Goal: Use online tool/utility: Utilize a website feature to perform a specific function

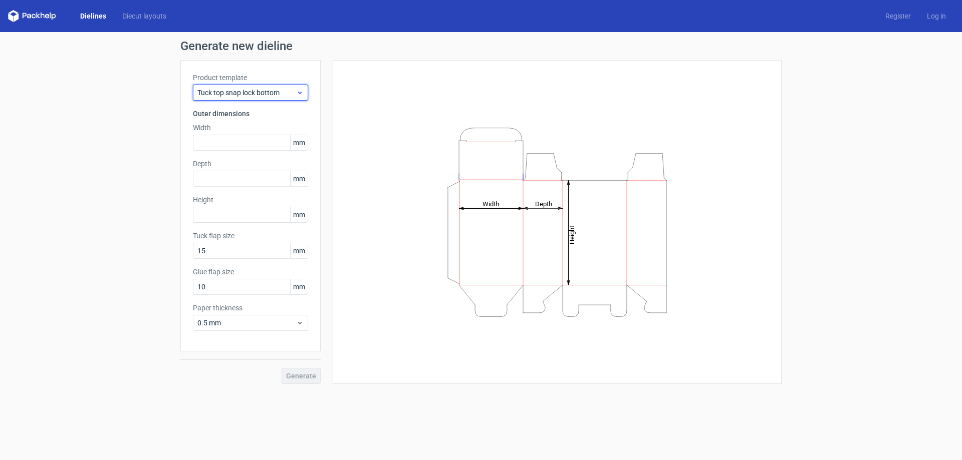
click at [252, 96] on span "Tuck top snap lock bottom" at bounding box center [246, 93] width 99 height 10
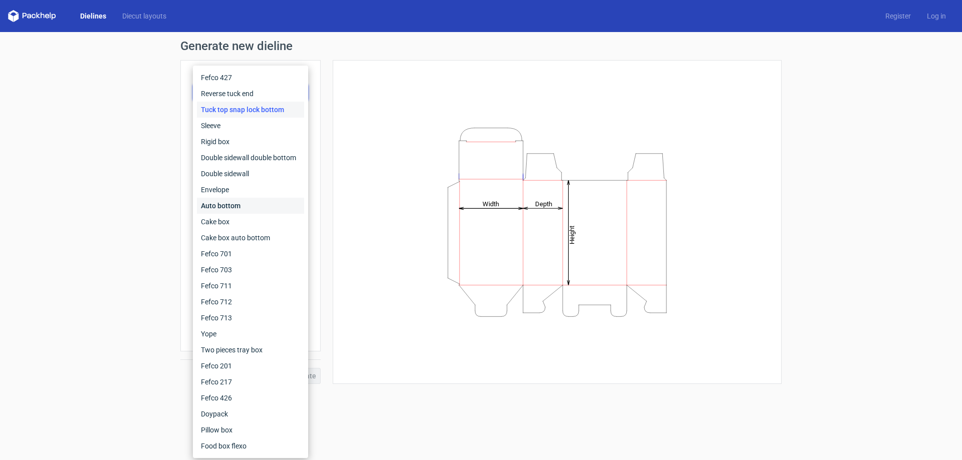
click at [214, 209] on div "Auto bottom" at bounding box center [250, 206] width 107 height 16
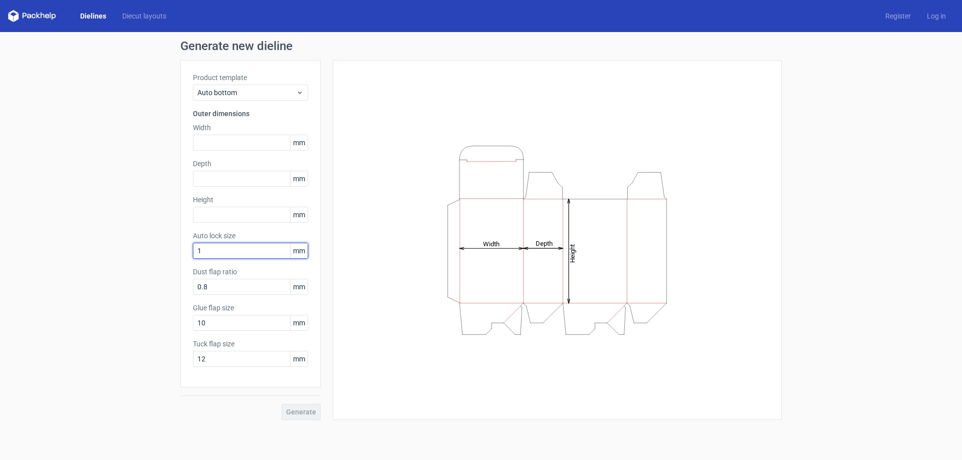
click at [247, 252] on input "1" at bounding box center [250, 251] width 115 height 16
click at [234, 288] on input "0.8" at bounding box center [250, 287] width 115 height 16
click at [224, 322] on input "10" at bounding box center [250, 323] width 115 height 16
drag, startPoint x: 224, startPoint y: 322, endPoint x: 178, endPoint y: 332, distance: 47.2
click at [178, 332] on div "Generate new dieline Product template Auto bottom Outer dimensions Width mm Dep…" at bounding box center [481, 230] width 962 height 396
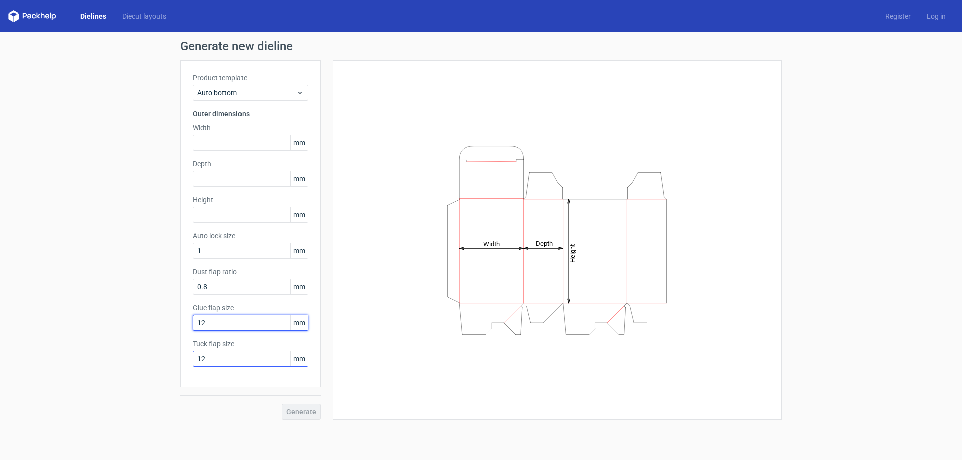
type input "12"
click at [228, 359] on input "12" at bounding box center [250, 359] width 115 height 16
click at [245, 143] on input "text" at bounding box center [250, 143] width 115 height 16
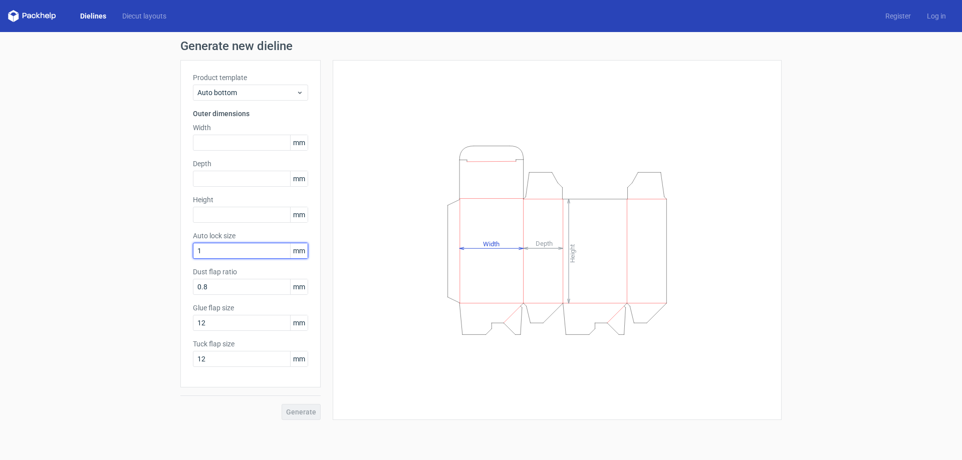
click at [226, 252] on input "1" at bounding box center [250, 251] width 115 height 16
click at [227, 271] on label "Dust flap ratio" at bounding box center [250, 272] width 115 height 10
click at [236, 251] on input "1" at bounding box center [250, 251] width 115 height 16
click at [242, 292] on input "0.8" at bounding box center [250, 287] width 115 height 16
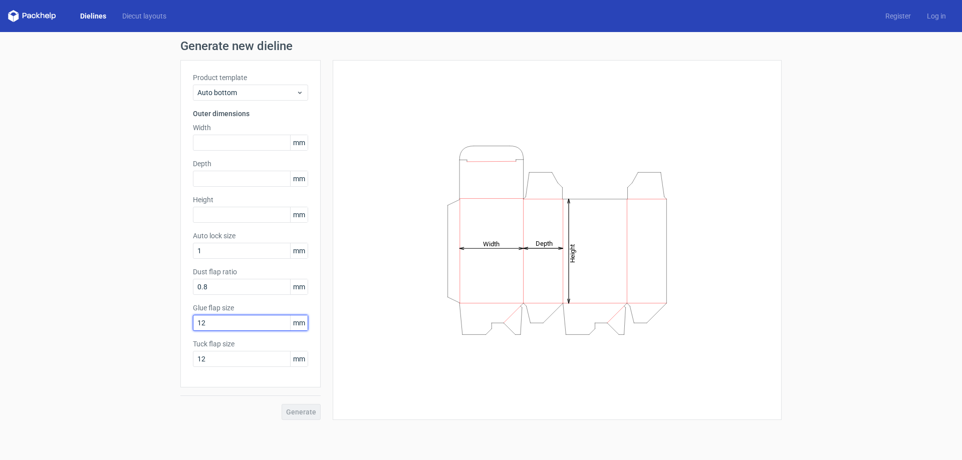
click at [239, 319] on input "12" at bounding box center [250, 323] width 115 height 16
click at [253, 358] on input "12" at bounding box center [250, 359] width 115 height 16
click at [225, 143] on input "text" at bounding box center [250, 143] width 115 height 16
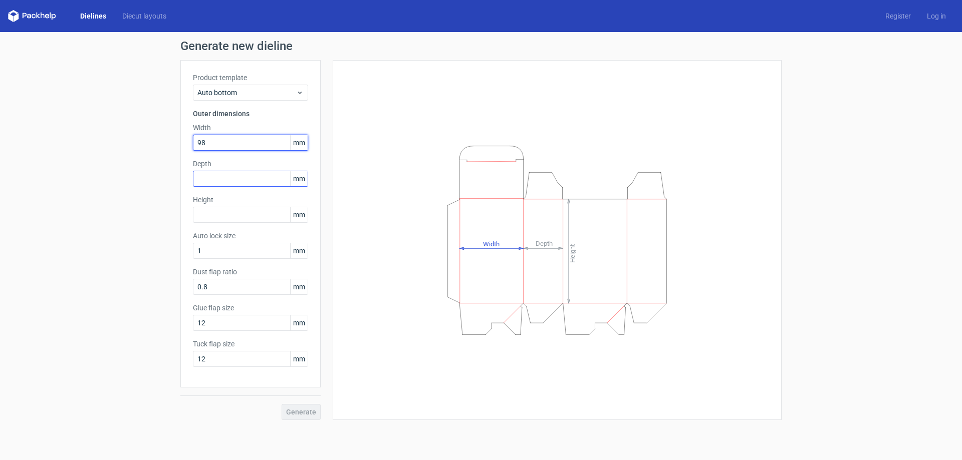
type input "98"
click at [229, 182] on input "text" at bounding box center [250, 179] width 115 height 16
type input "98"
click at [226, 220] on input "text" at bounding box center [250, 215] width 115 height 16
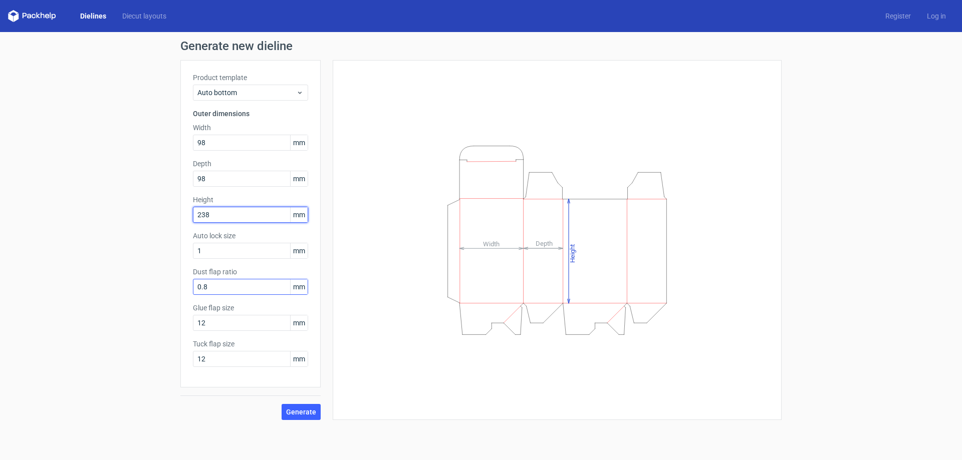
type input "238"
click at [239, 288] on input "0.8" at bounding box center [250, 287] width 115 height 16
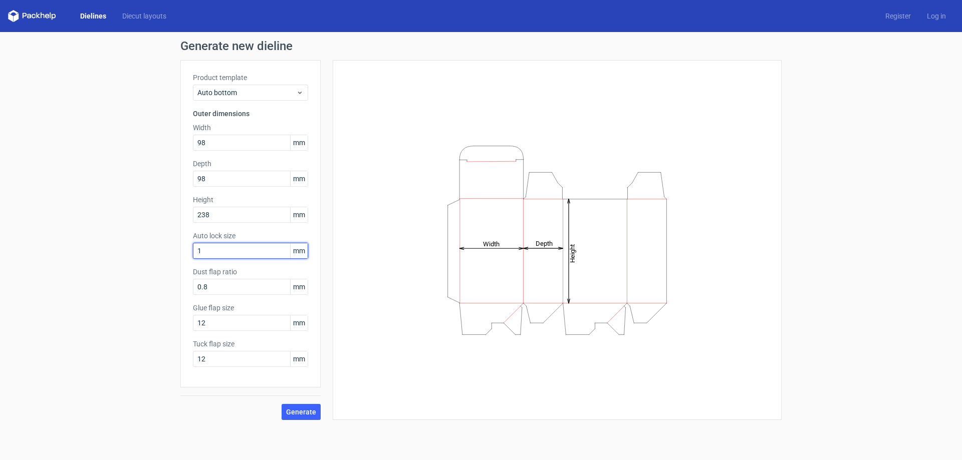
click at [235, 250] on input "1" at bounding box center [250, 251] width 115 height 16
click at [244, 290] on input "0.8" at bounding box center [250, 287] width 115 height 16
click at [244, 317] on input "12" at bounding box center [250, 323] width 115 height 16
click at [247, 358] on input "12" at bounding box center [250, 359] width 115 height 16
click at [288, 405] on button "Generate" at bounding box center [300, 412] width 39 height 16
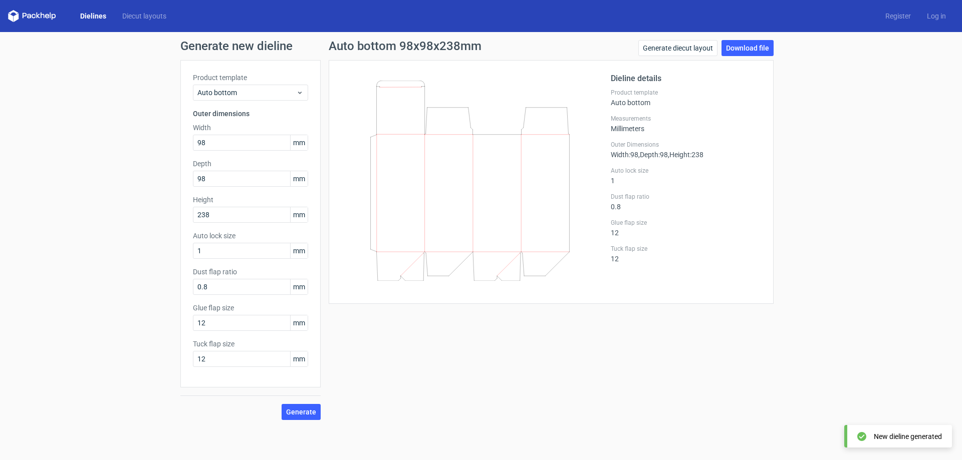
click at [411, 176] on icon at bounding box center [469, 181] width 241 height 200
click at [753, 47] on link "Download file" at bounding box center [747, 48] width 52 height 16
drag, startPoint x: 213, startPoint y: 356, endPoint x: 179, endPoint y: 367, distance: 36.4
click at [179, 367] on div "Generate new dieline Product template Auto bottom Outer dimensions Width 98 mm …" at bounding box center [481, 230] width 962 height 396
type input "15"
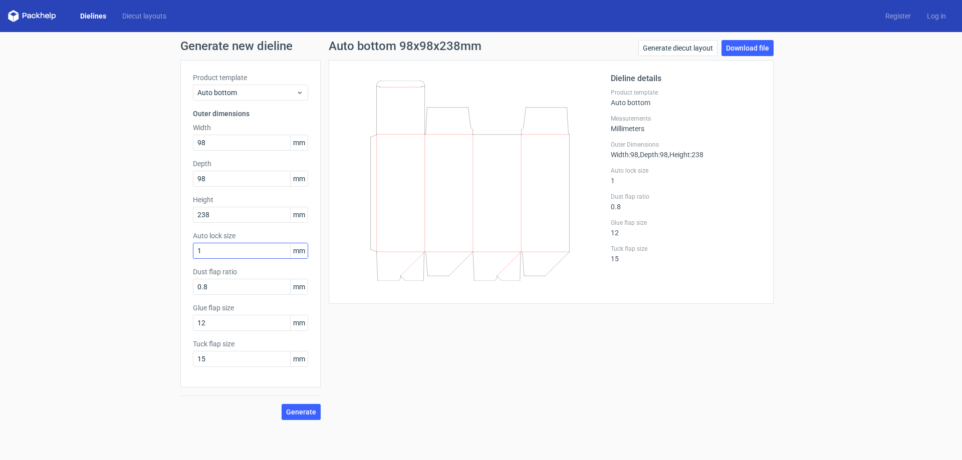
click at [194, 250] on div "Auto lock size 1 mm" at bounding box center [250, 245] width 115 height 28
drag, startPoint x: 212, startPoint y: 251, endPoint x: 173, endPoint y: 263, distance: 40.9
click at [176, 261] on div "Generate new dieline Product template Auto bottom Outer dimensions Width 98 mm …" at bounding box center [481, 230] width 962 height 396
drag, startPoint x: 209, startPoint y: 251, endPoint x: 175, endPoint y: 258, distance: 34.3
click at [175, 258] on div "Generate new dieline Product template Auto bottom Outer dimensions Width 98 mm …" at bounding box center [481, 230] width 962 height 396
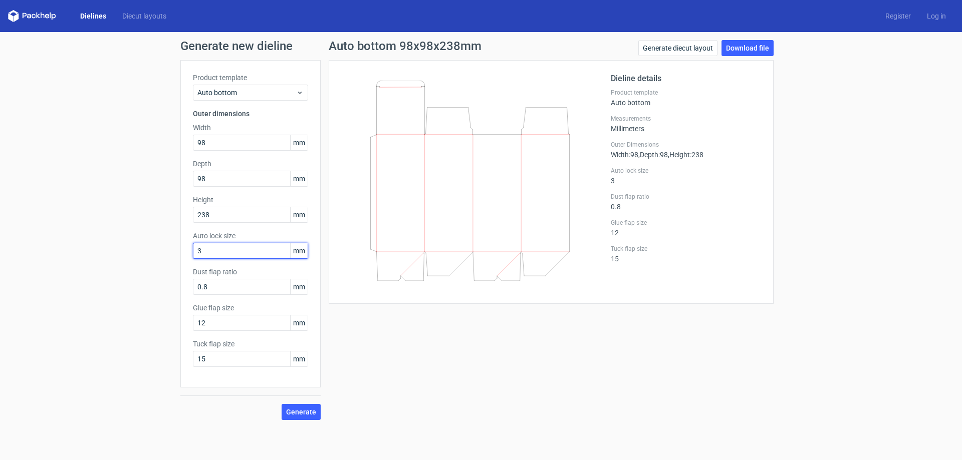
drag, startPoint x: 216, startPoint y: 251, endPoint x: 158, endPoint y: 262, distance: 59.2
click at [158, 262] on div "Generate new dieline Product template Auto bottom Outer dimensions Width 98 mm …" at bounding box center [481, 230] width 962 height 396
type input "1"
click at [301, 416] on button "Generate" at bounding box center [300, 412] width 39 height 16
click at [301, 416] on span "Generate" at bounding box center [301, 412] width 30 height 7
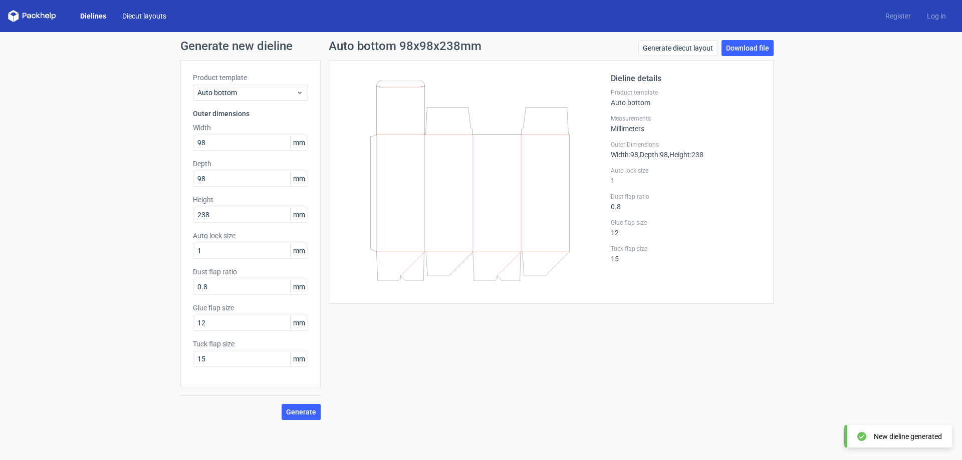
click at [129, 15] on link "Diecut layouts" at bounding box center [144, 16] width 60 height 10
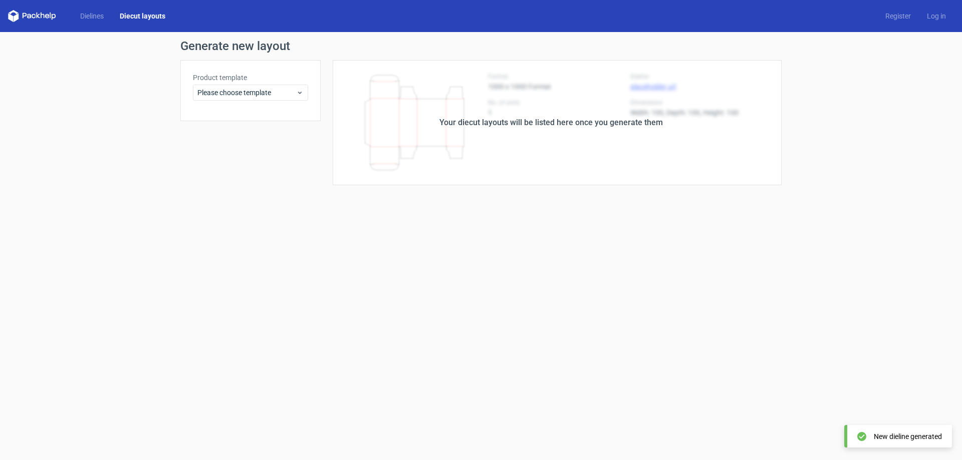
click at [118, 134] on div "Generate new layout Product template Please choose template Your diecut layouts…" at bounding box center [481, 112] width 962 height 161
click at [495, 112] on div "Your diecut layouts will be listed here once you generate them" at bounding box center [551, 122] width 461 height 125
